Goal: Task Accomplishment & Management: Complete application form

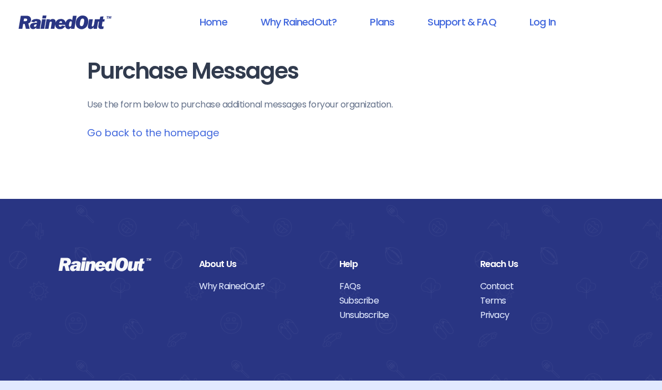
click at [545, 25] on link "Log In" at bounding box center [542, 21] width 55 height 25
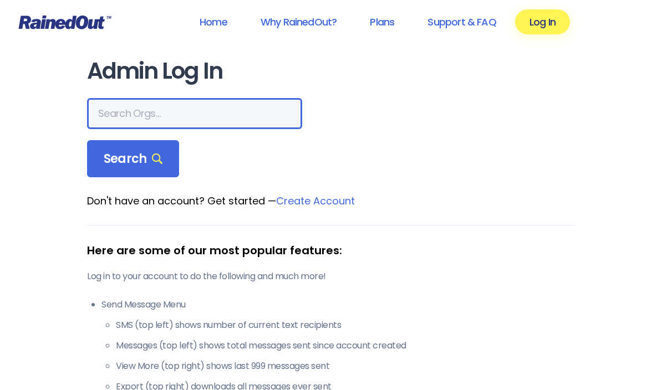
click at [109, 111] on input "text" at bounding box center [194, 113] width 215 height 31
type input "Steelheaders"
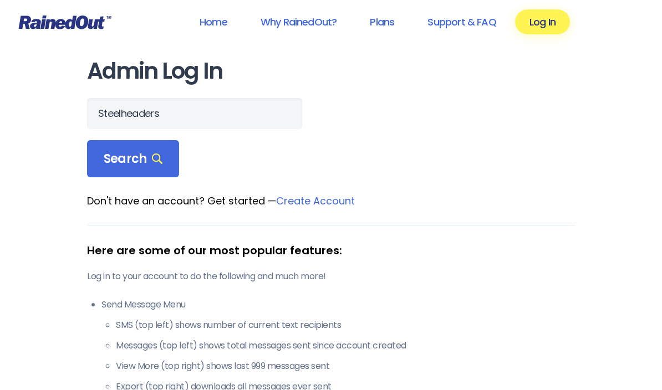
click at [111, 164] on span "Search" at bounding box center [133, 159] width 59 height 16
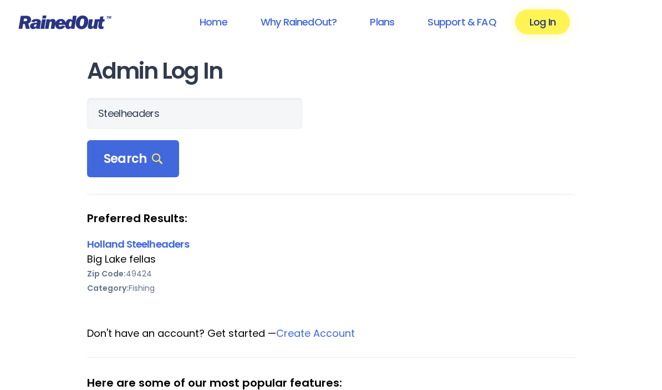
click at [121, 241] on link "Holland Steelheaders" at bounding box center [138, 244] width 102 height 14
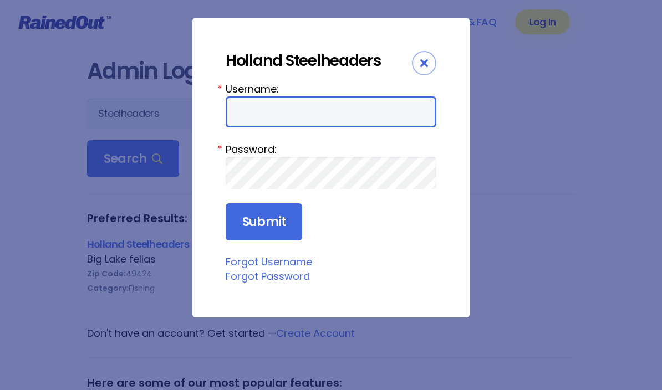
click at [375, 116] on input "Username:" at bounding box center [331, 111] width 211 height 31
type input "OFFLINE"
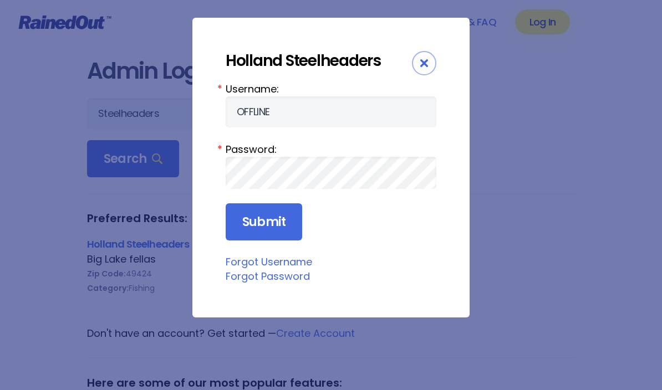
click at [263, 223] on input "Submit" at bounding box center [264, 222] width 76 height 38
